Goal: Transaction & Acquisition: Purchase product/service

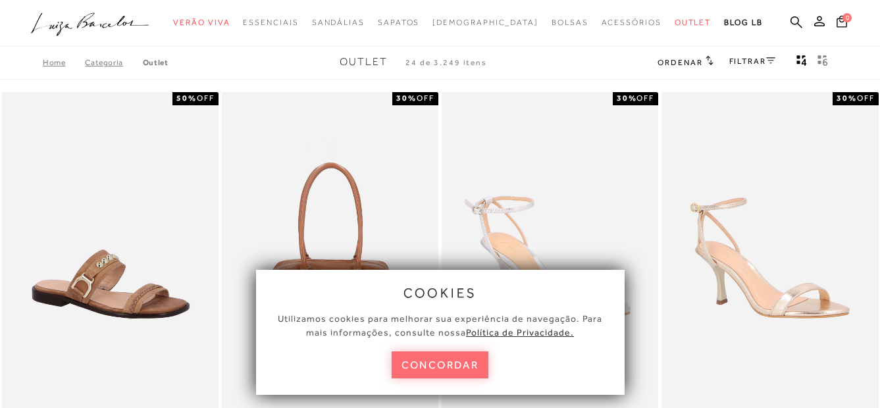
click at [446, 363] on button "concordar" at bounding box center [440, 365] width 97 height 27
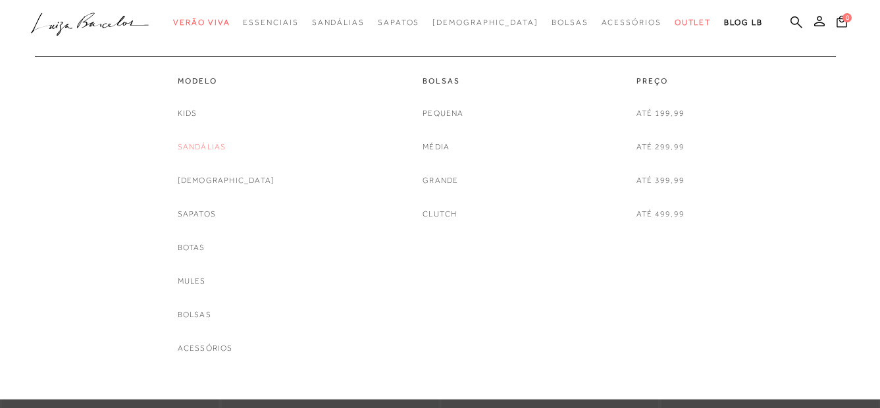
click at [220, 146] on link "Sandálias" at bounding box center [202, 147] width 49 height 14
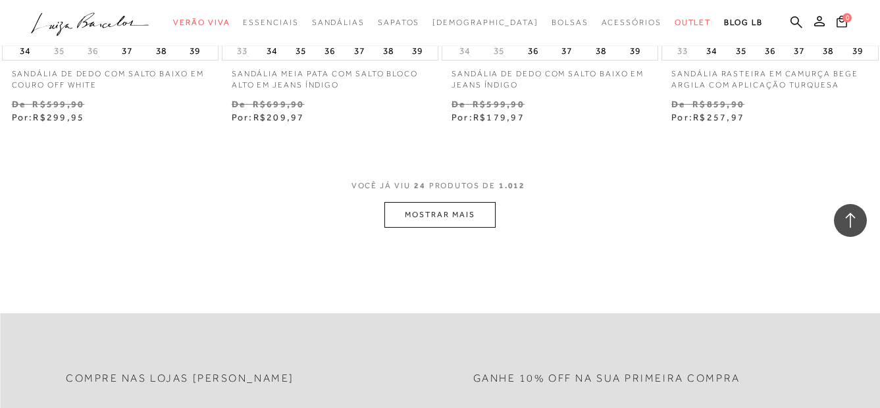
scroll to position [2502, 0]
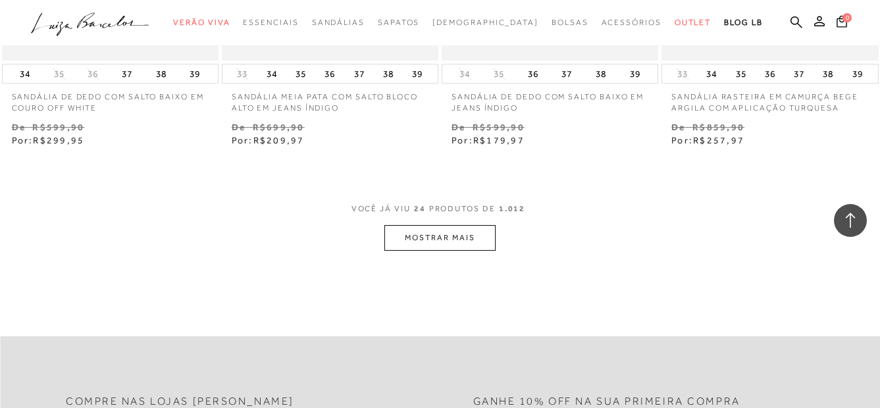
click at [441, 229] on button "MOSTRAR MAIS" at bounding box center [440, 238] width 111 height 26
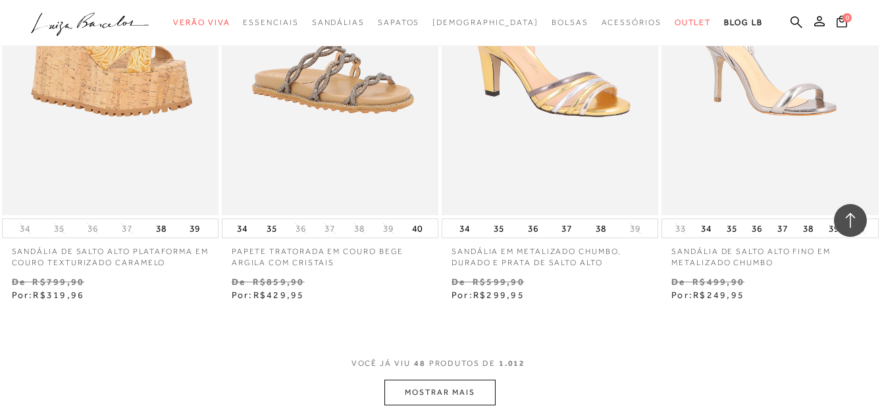
scroll to position [5005, 0]
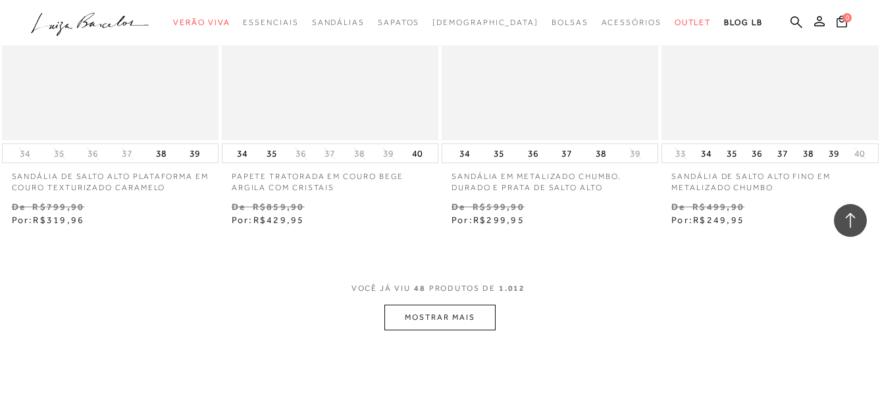
click at [431, 308] on button "MOSTRAR MAIS" at bounding box center [440, 318] width 111 height 26
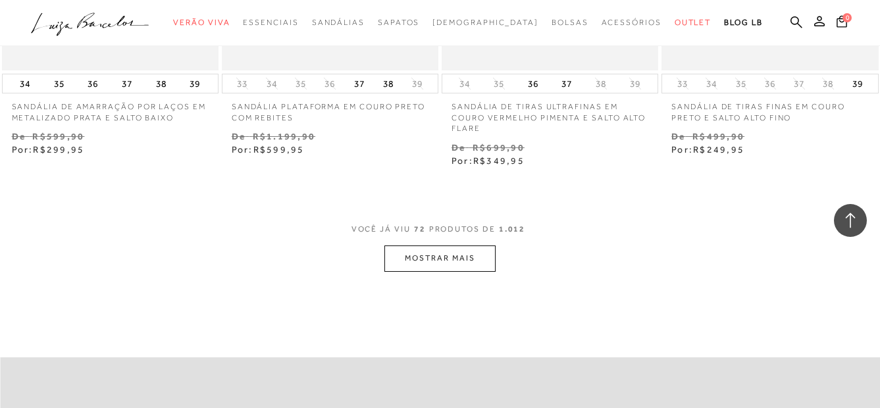
scroll to position [7639, 0]
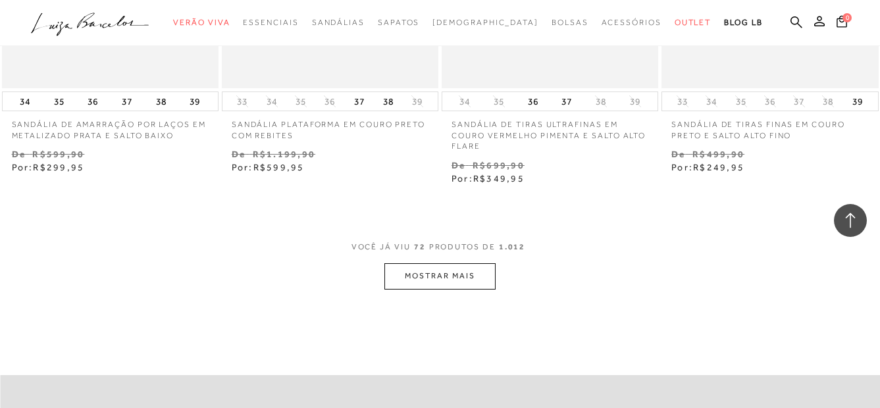
click at [443, 274] on button "MOSTRAR MAIS" at bounding box center [440, 276] width 111 height 26
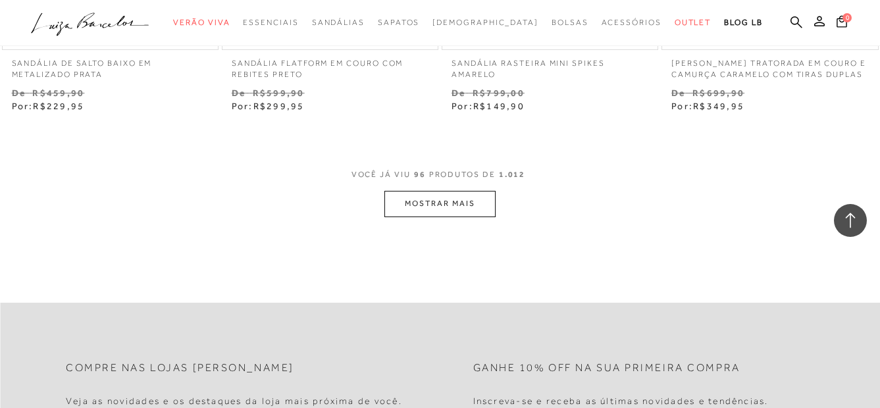
scroll to position [10273, 0]
click at [421, 207] on button "MOSTRAR MAIS" at bounding box center [440, 202] width 111 height 26
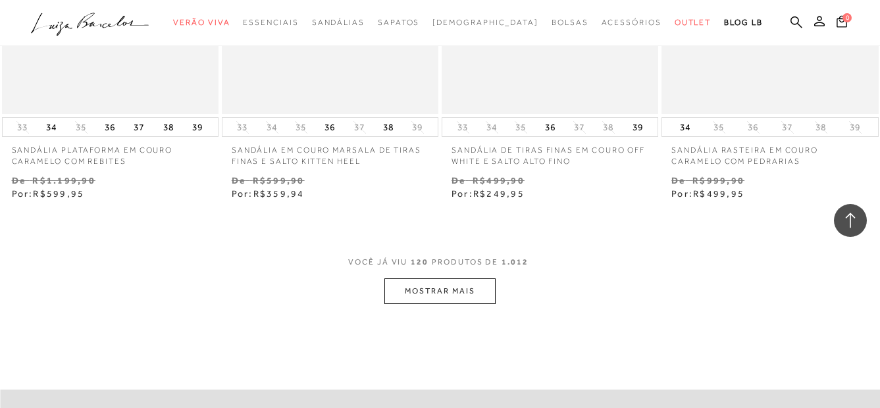
scroll to position [12776, 0]
click at [443, 280] on button "MOSTRAR MAIS" at bounding box center [440, 293] width 111 height 26
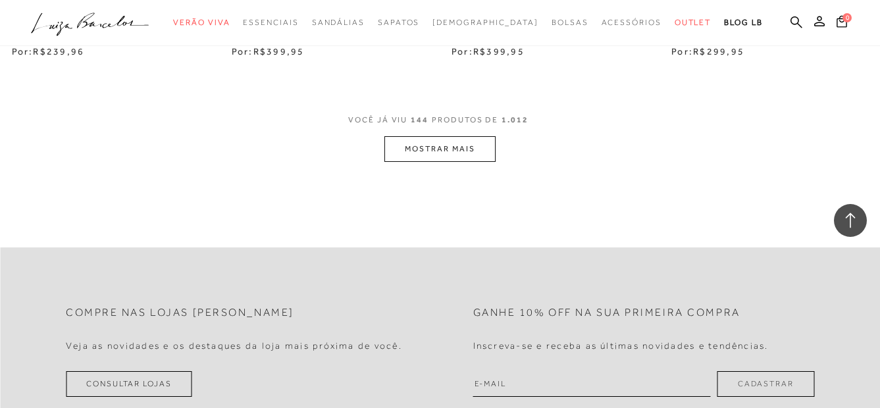
scroll to position [15476, 0]
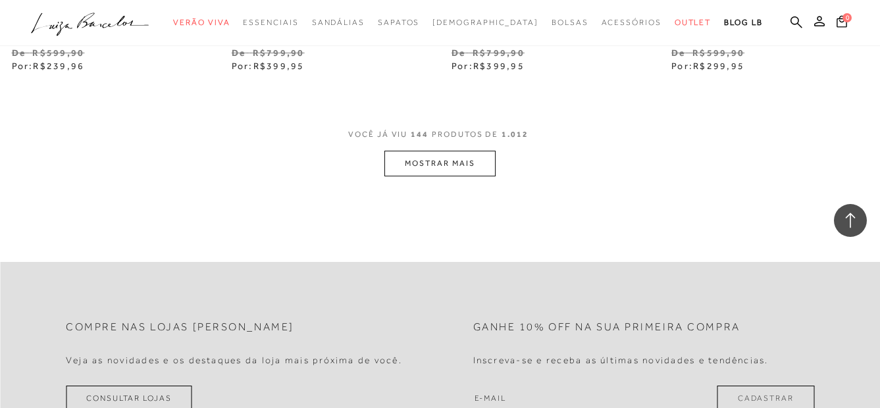
click at [464, 158] on button "MOSTRAR MAIS" at bounding box center [440, 164] width 111 height 26
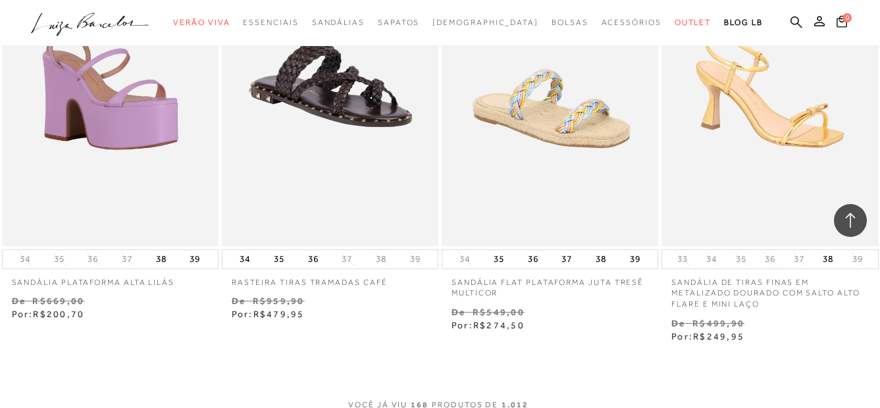
scroll to position [17978, 0]
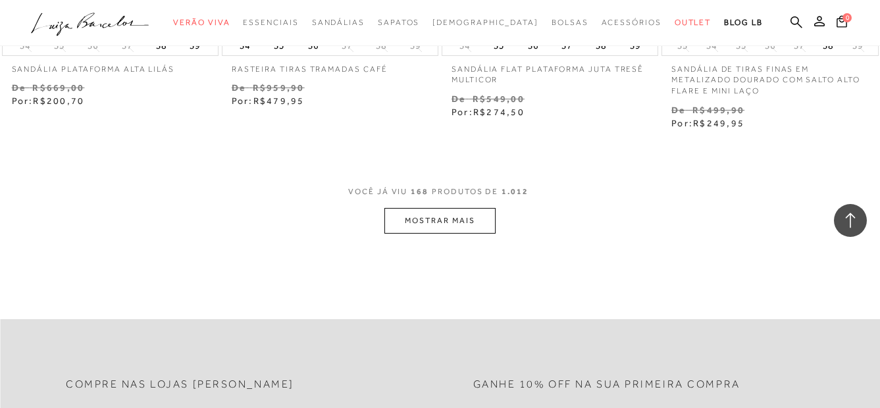
click at [430, 209] on button "MOSTRAR MAIS" at bounding box center [440, 221] width 111 height 26
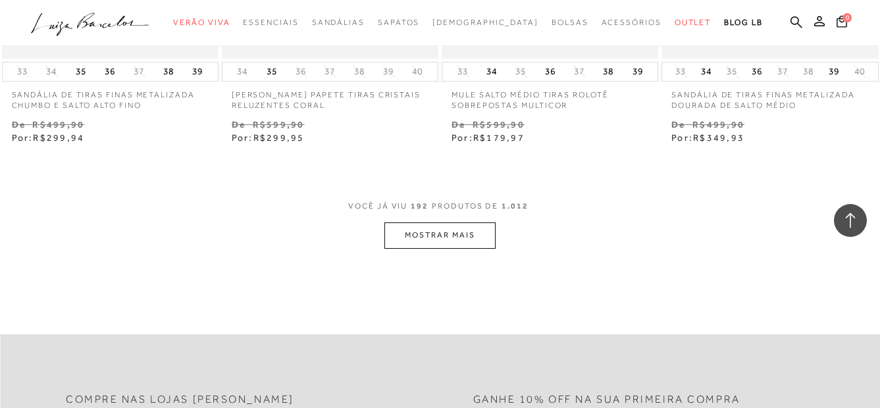
scroll to position [20547, 0]
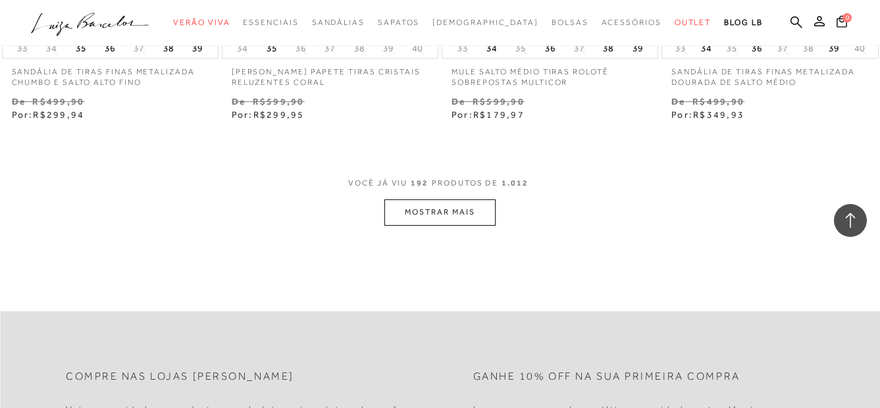
click at [464, 207] on button "MOSTRAR MAIS" at bounding box center [440, 213] width 111 height 26
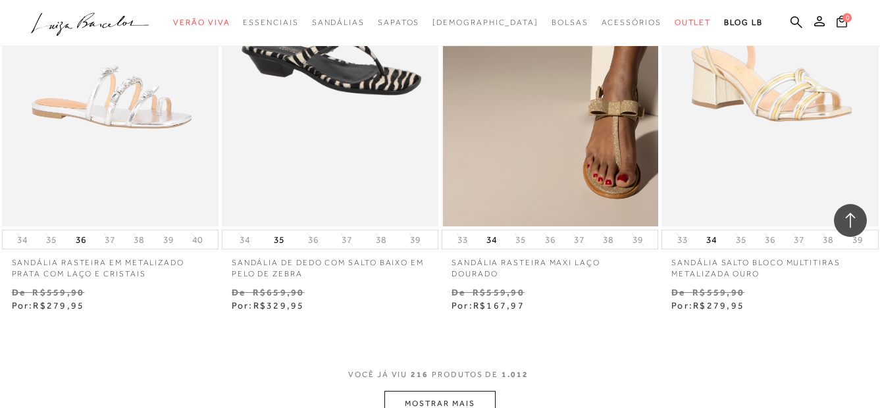
scroll to position [22983, 0]
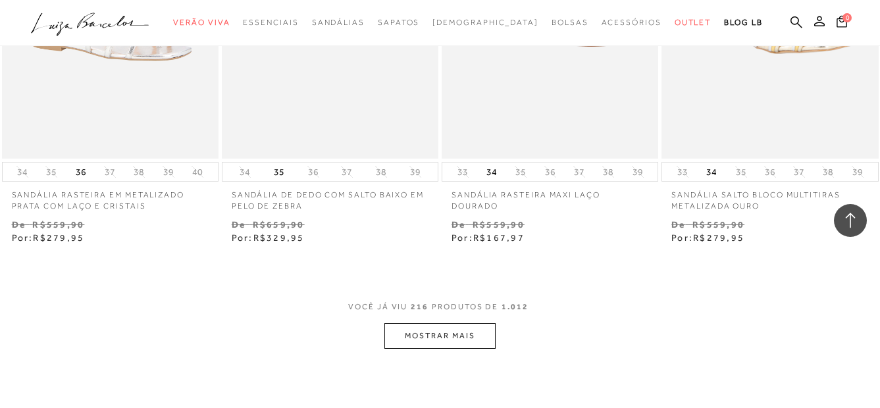
click at [437, 323] on button "MOSTRAR MAIS" at bounding box center [440, 336] width 111 height 26
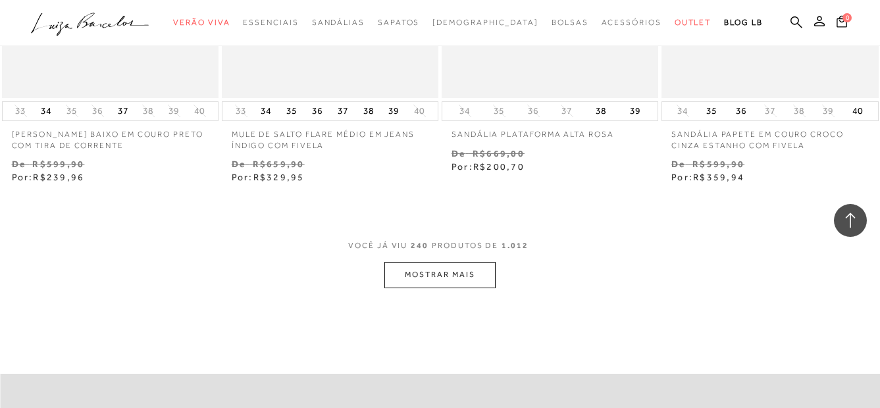
scroll to position [25749, 0]
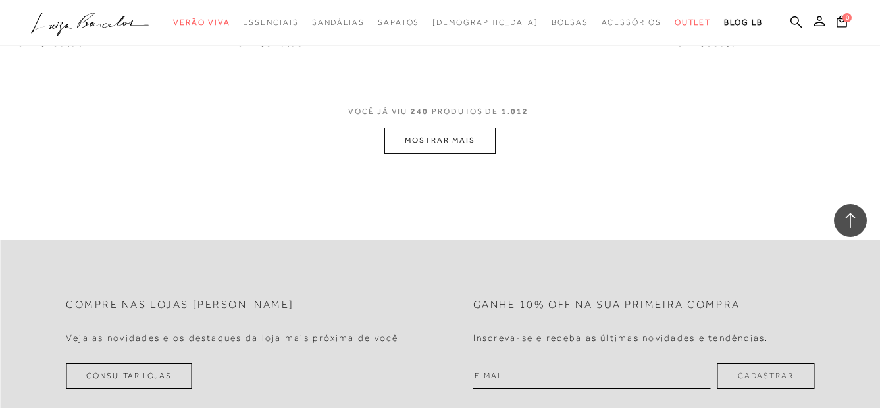
click at [464, 128] on button "MOSTRAR MAIS" at bounding box center [440, 141] width 111 height 26
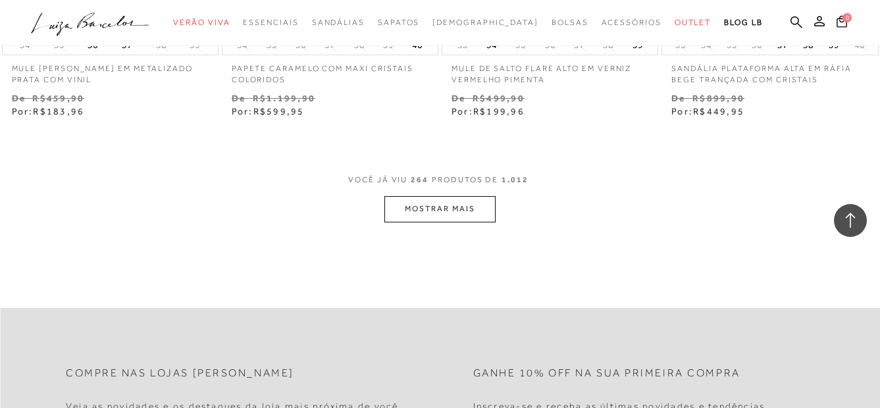
click at [436, 196] on button "MOSTRAR MAIS" at bounding box center [440, 209] width 111 height 26
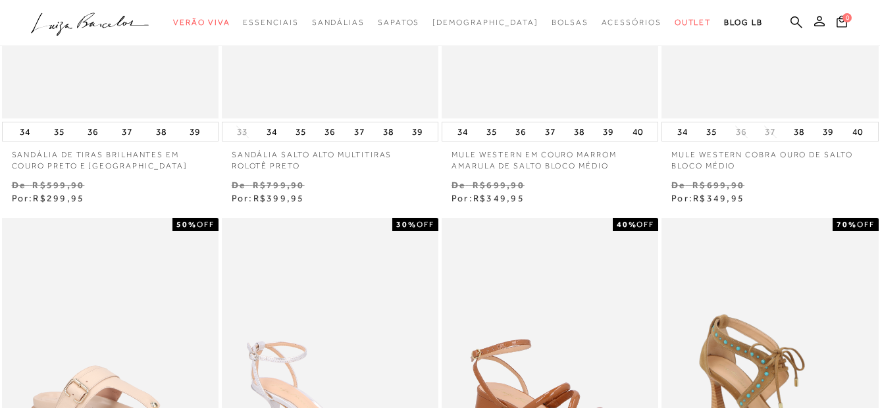
scroll to position [0, 0]
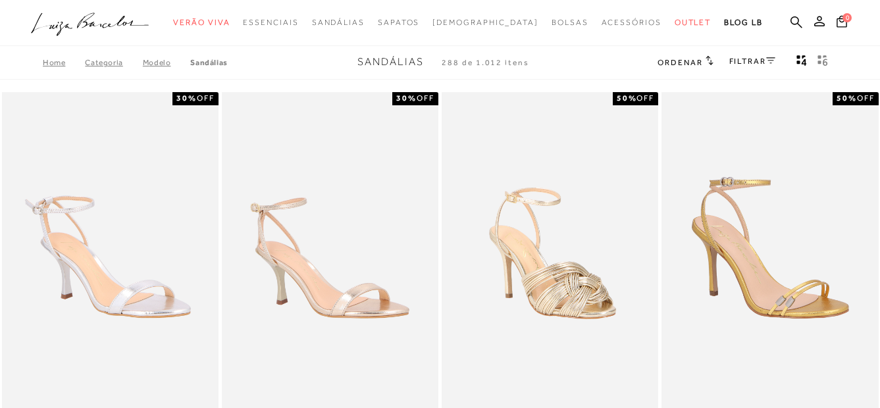
click at [770, 59] on icon at bounding box center [771, 60] width 9 height 7
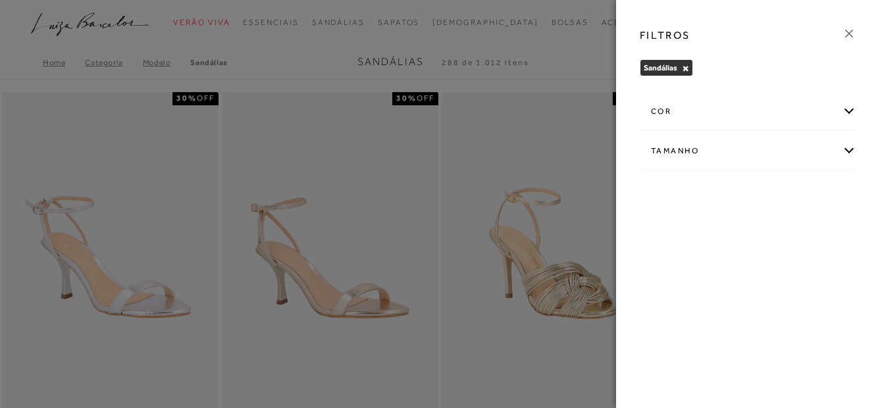
click at [740, 112] on div "cor" at bounding box center [748, 111] width 215 height 35
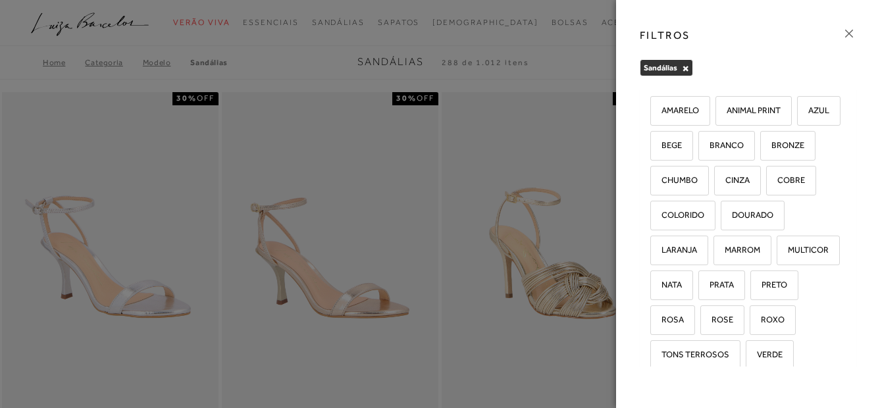
scroll to position [66, 0]
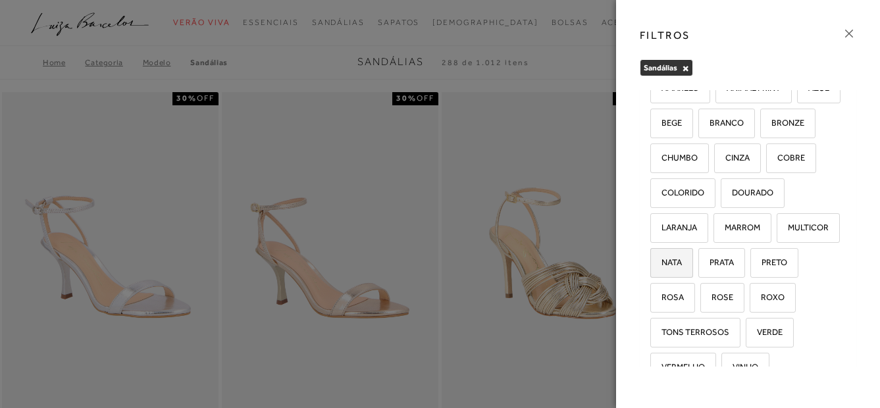
click at [693, 253] on label "NATA" at bounding box center [671, 263] width 41 height 28
click at [662, 258] on input "NATA" at bounding box center [655, 264] width 13 height 13
checkbox input "true"
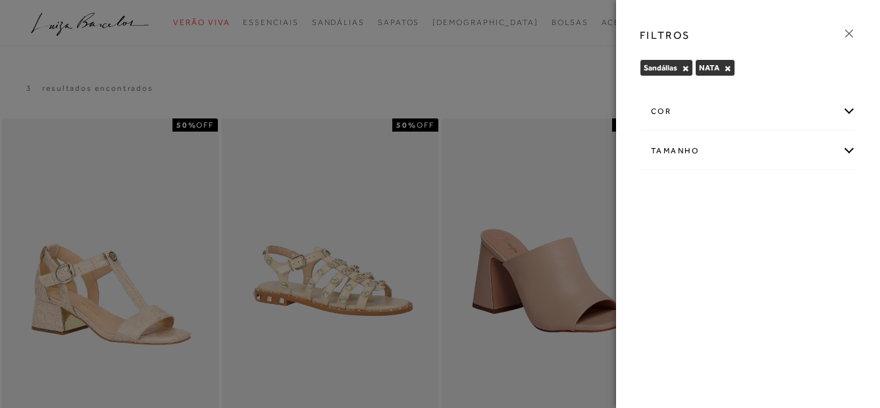
click at [848, 35] on icon at bounding box center [849, 33] width 14 height 14
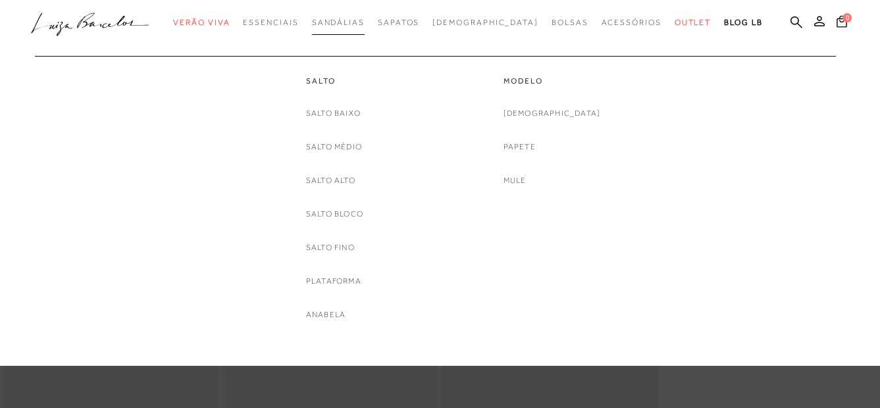
click at [361, 20] on span "Sandálias" at bounding box center [338, 22] width 53 height 9
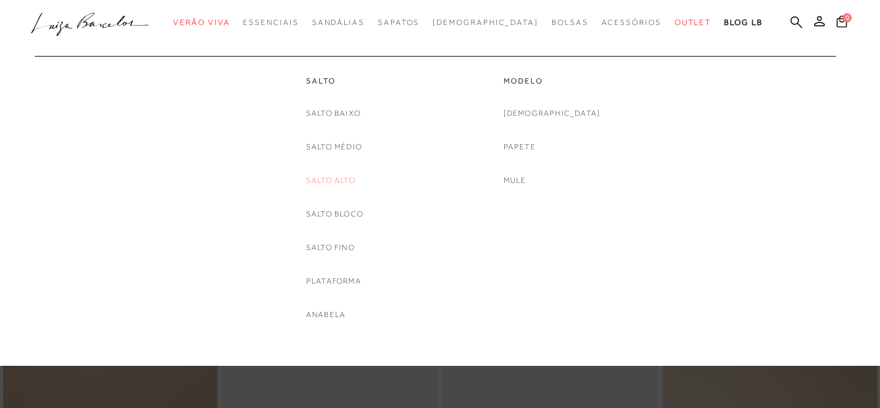
click at [327, 176] on link "Salto Alto" at bounding box center [330, 181] width 49 height 14
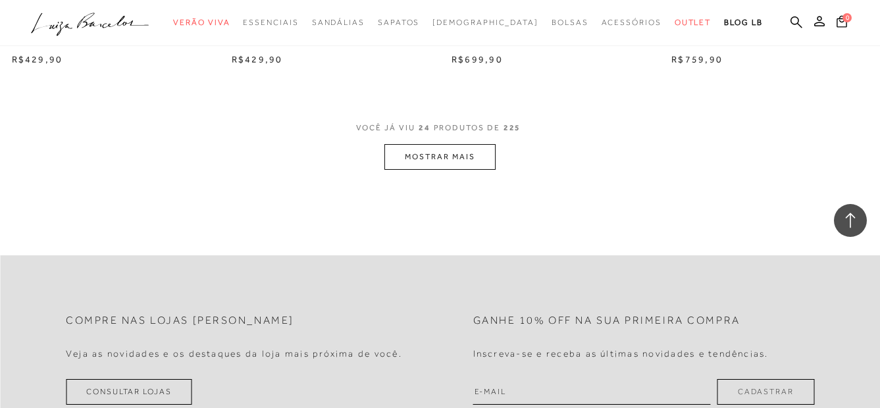
scroll to position [2437, 0]
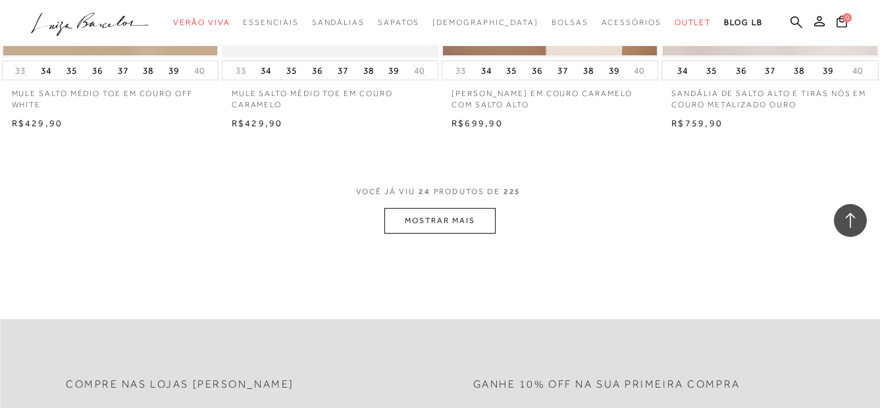
click at [426, 223] on button "MOSTRAR MAIS" at bounding box center [440, 221] width 111 height 26
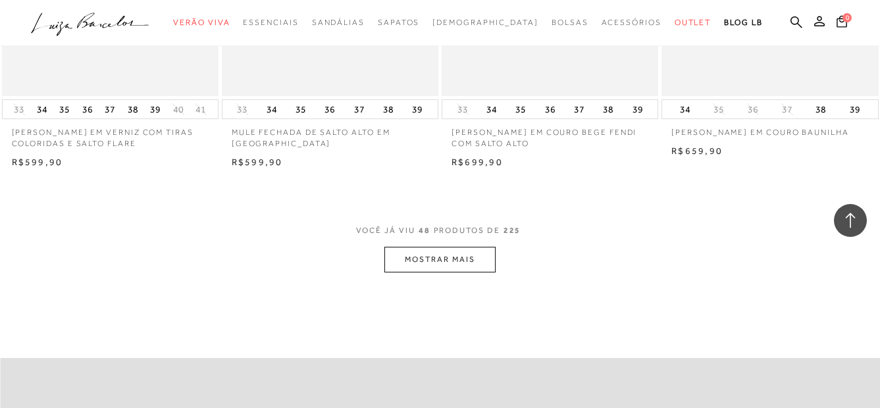
scroll to position [5071, 0]
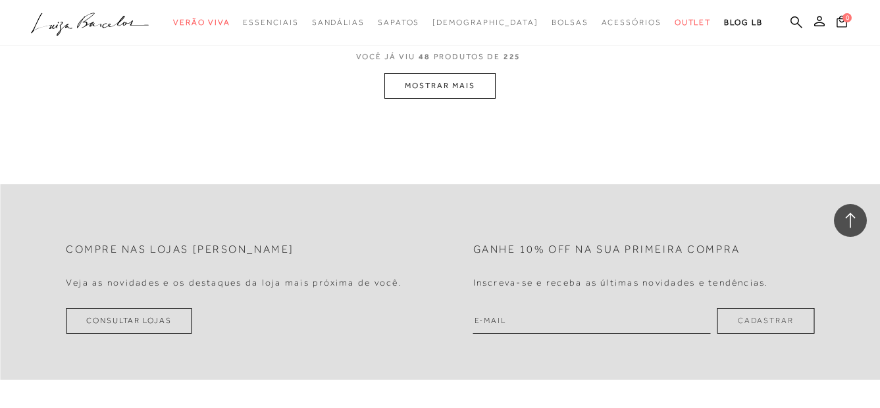
click at [446, 94] on button "MOSTRAR MAIS" at bounding box center [440, 86] width 111 height 26
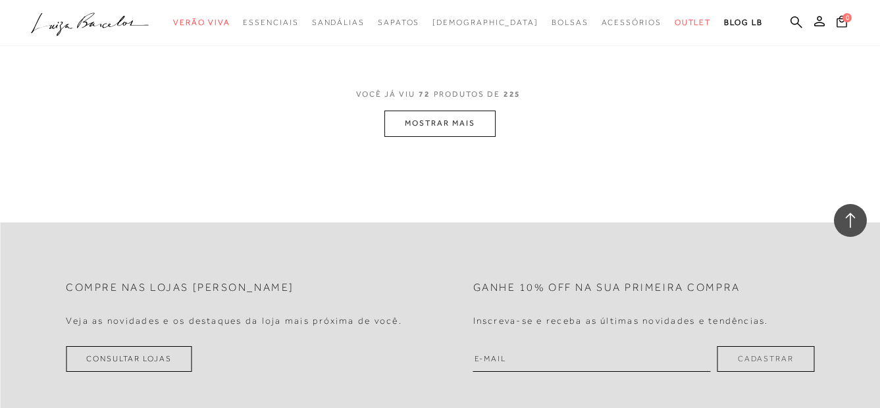
scroll to position [7573, 0]
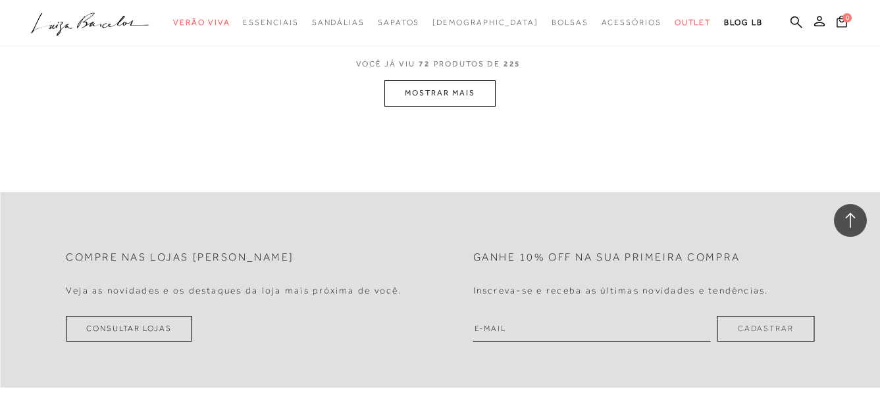
click at [421, 106] on button "MOSTRAR MAIS" at bounding box center [440, 93] width 111 height 26
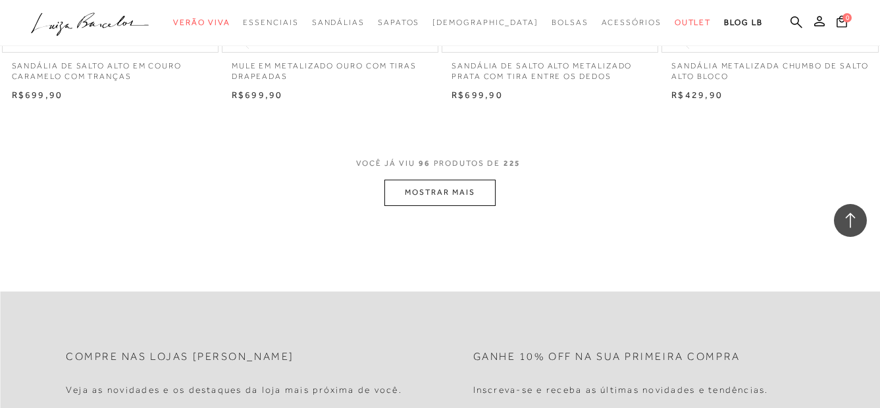
scroll to position [9944, 0]
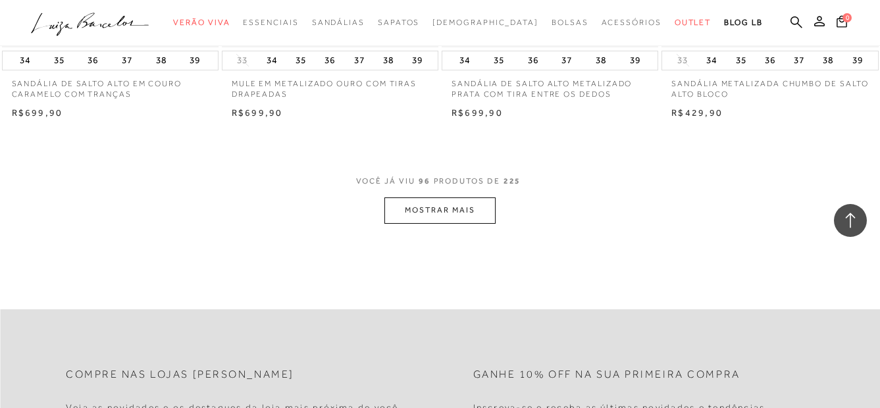
click at [439, 223] on button "MOSTRAR MAIS" at bounding box center [440, 211] width 111 height 26
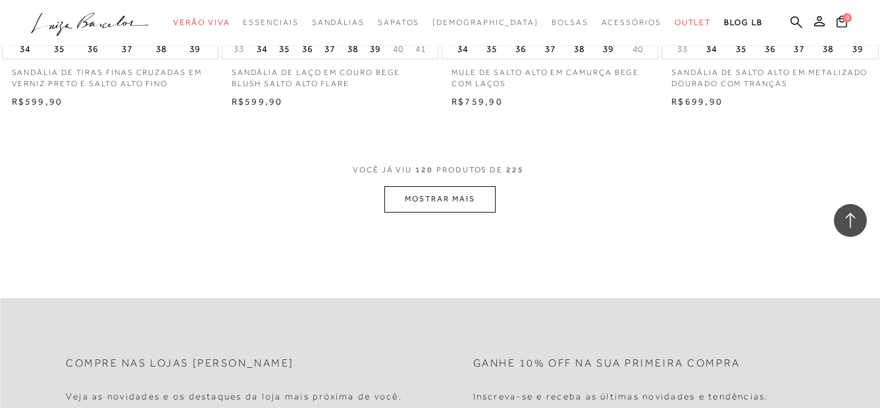
scroll to position [12512, 0]
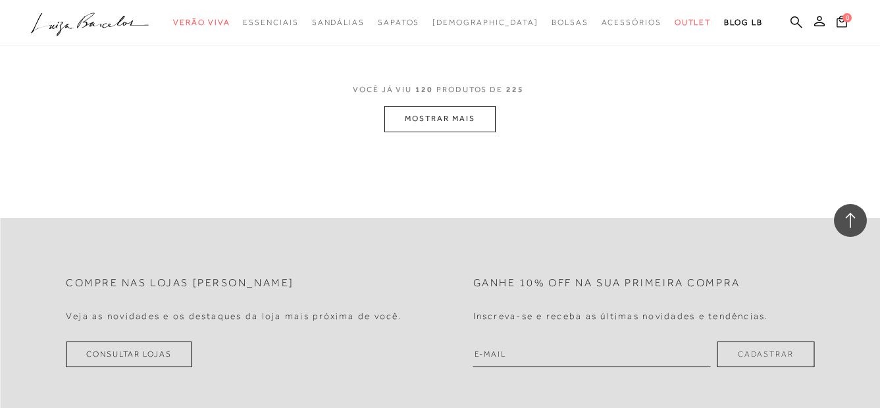
click at [470, 132] on button "MOSTRAR MAIS" at bounding box center [440, 119] width 111 height 26
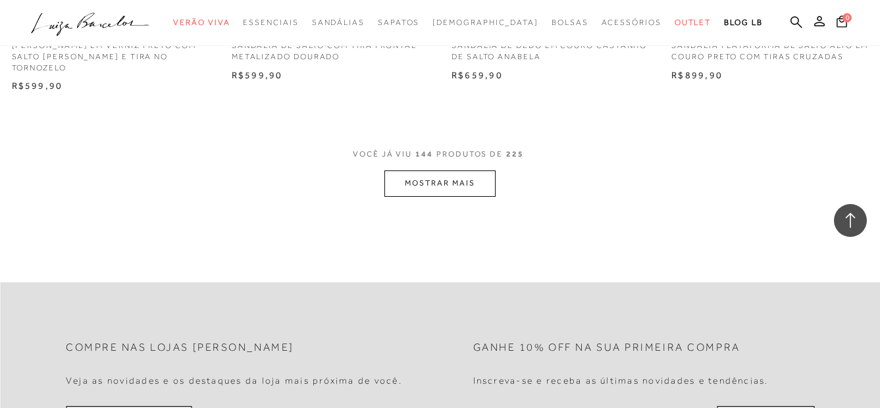
scroll to position [14949, 0]
click at [416, 197] on button "MOSTRAR MAIS" at bounding box center [440, 184] width 111 height 26
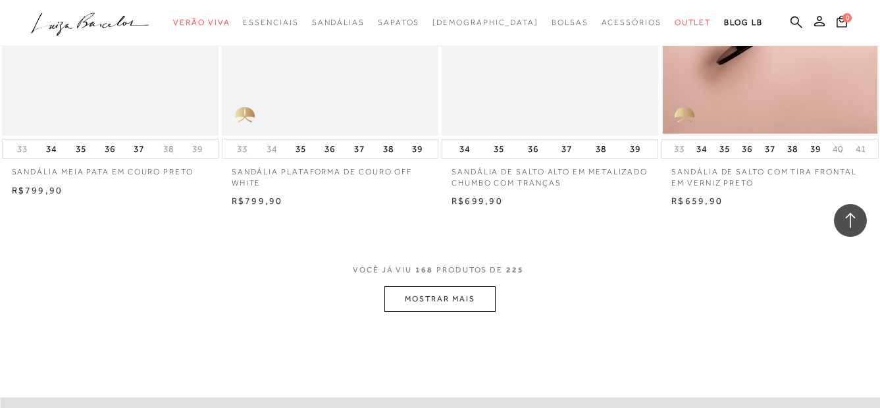
scroll to position [17386, 0]
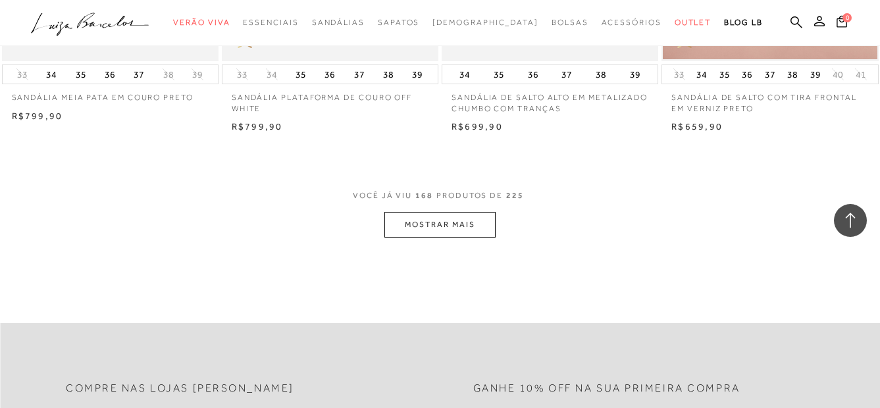
click at [448, 238] on button "MOSTRAR MAIS" at bounding box center [440, 225] width 111 height 26
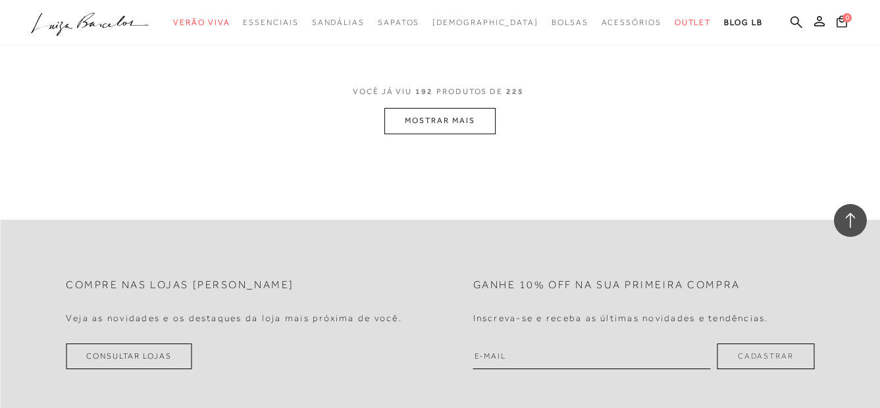
scroll to position [19822, 0]
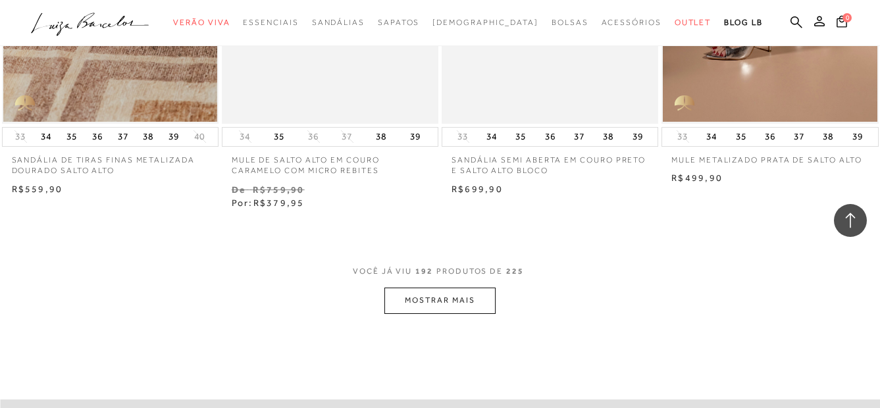
click at [416, 313] on button "MOSTRAR MAIS" at bounding box center [440, 301] width 111 height 26
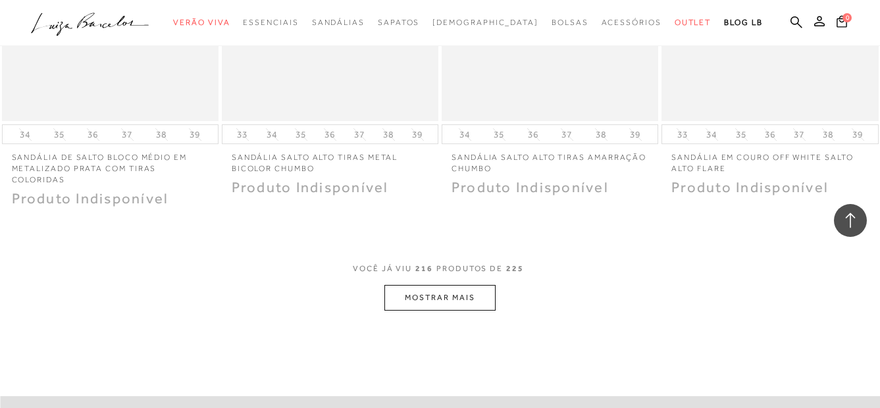
scroll to position [22390, 0]
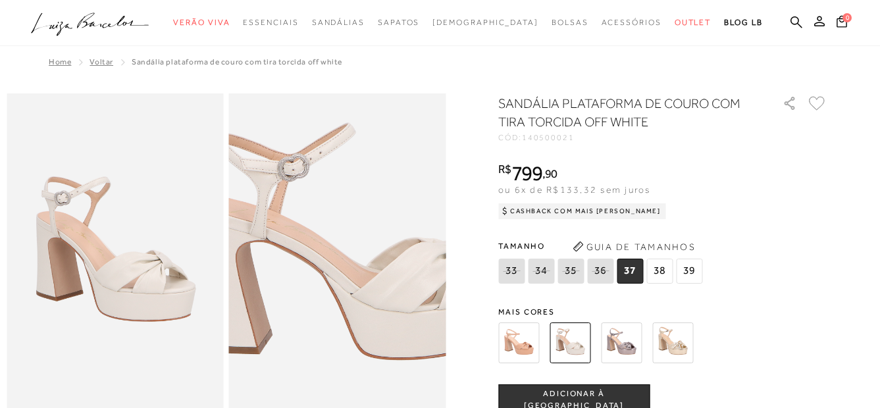
click at [325, 286] on img at bounding box center [351, 230] width 434 height 651
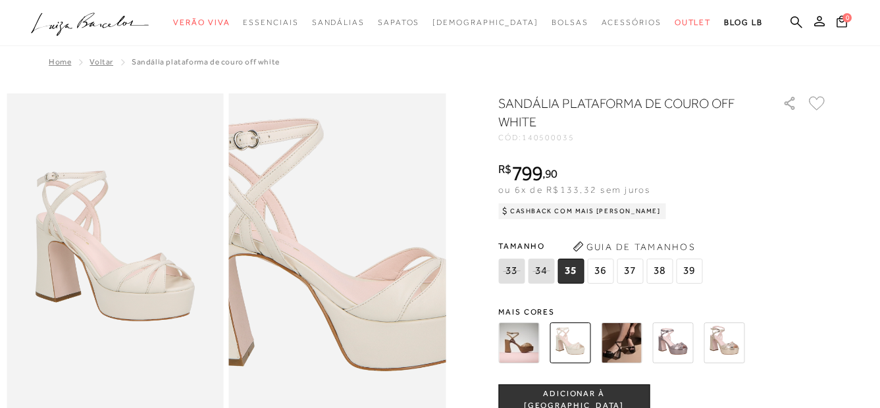
click at [338, 275] on img at bounding box center [339, 241] width 434 height 651
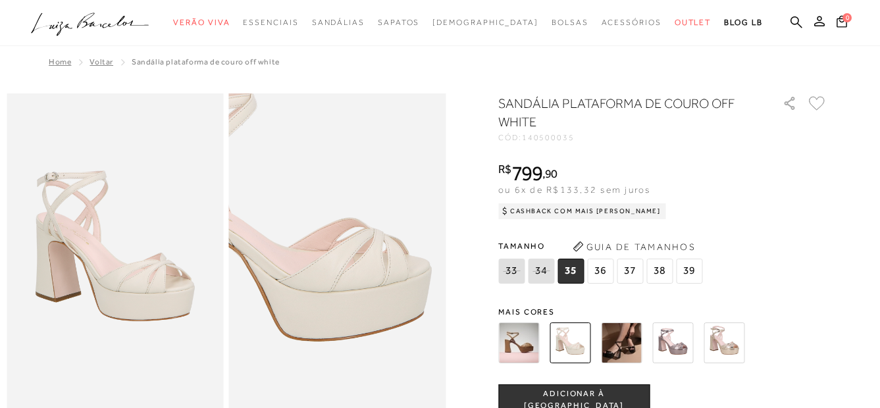
click at [407, 306] on img at bounding box center [272, 211] width 434 height 651
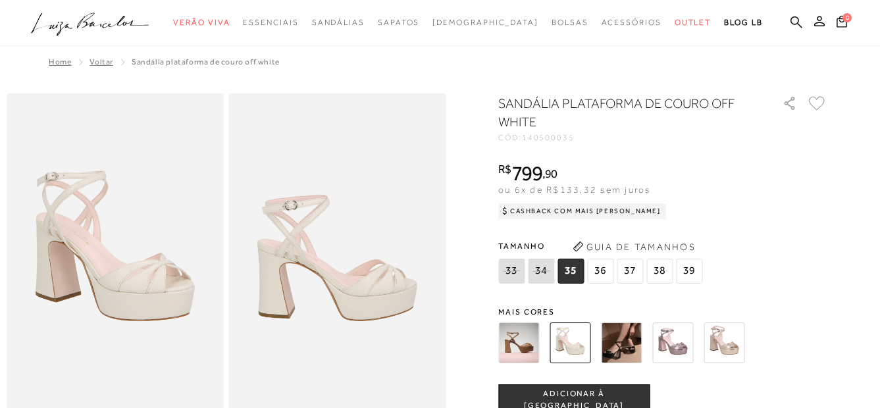
click at [778, 149] on div "SANDÁLIA PLATAFORMA DE COURO OFF WHITE CÓD: 140500035 × É necessário selecionar…" at bounding box center [663, 387] width 329 height 586
